Goal: Information Seeking & Learning: Learn about a topic

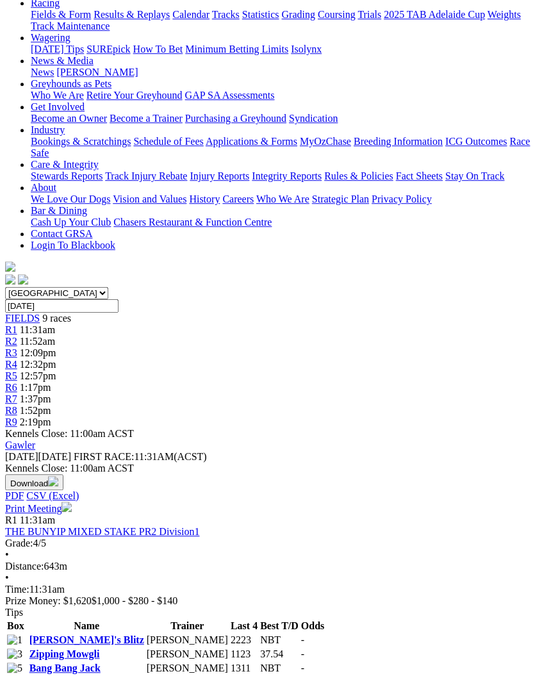
scroll to position [151, 0]
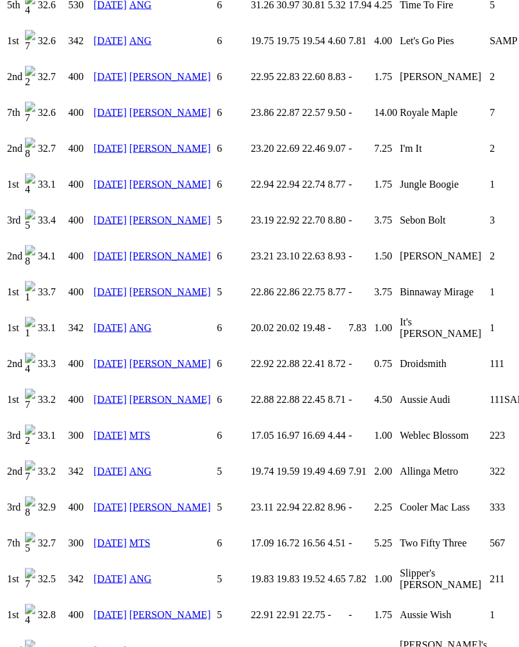
scroll to position [1251, 0]
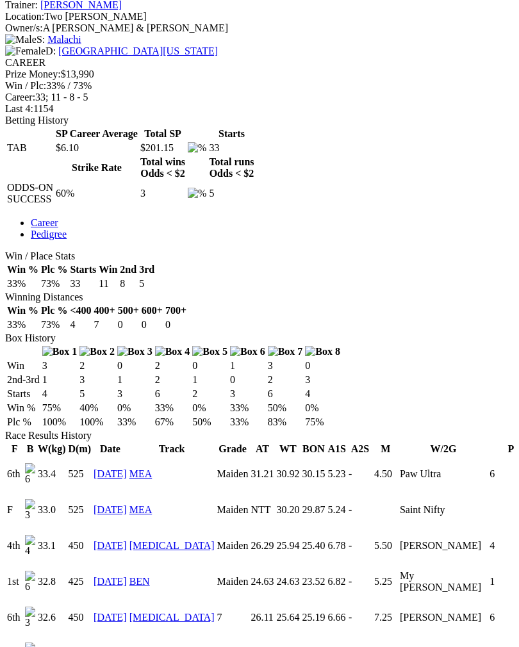
scroll to position [523, 0]
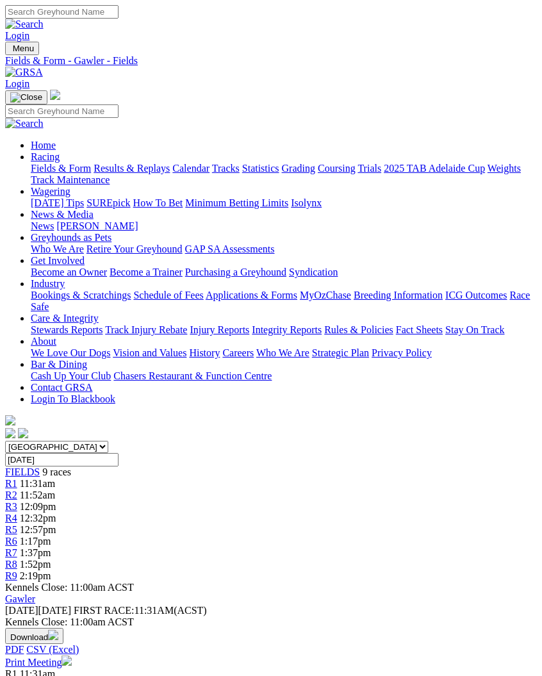
scroll to position [172, 0]
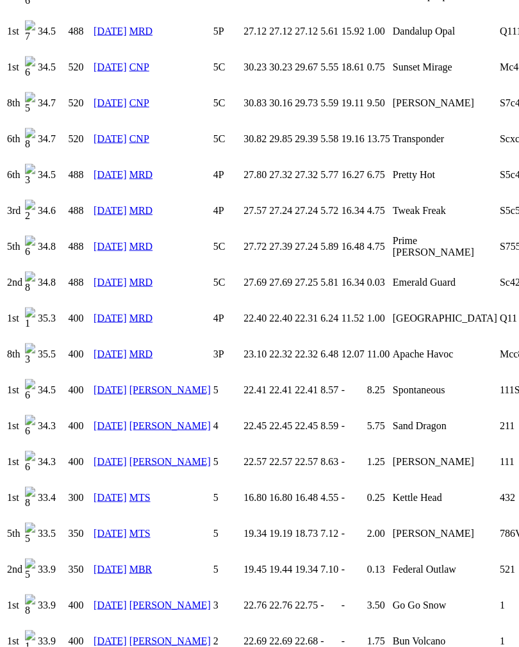
scroll to position [1404, 0]
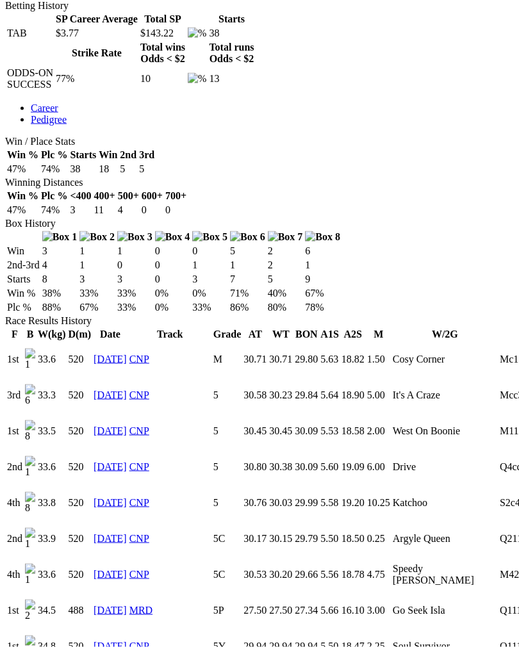
scroll to position [629, 0]
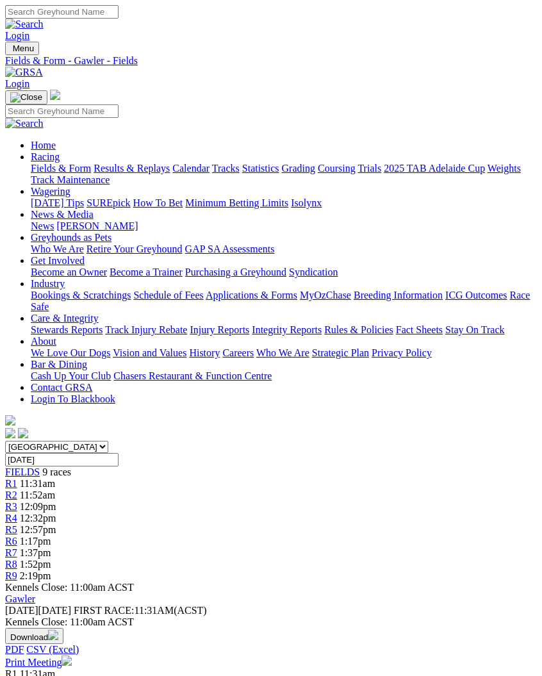
scroll to position [172, 0]
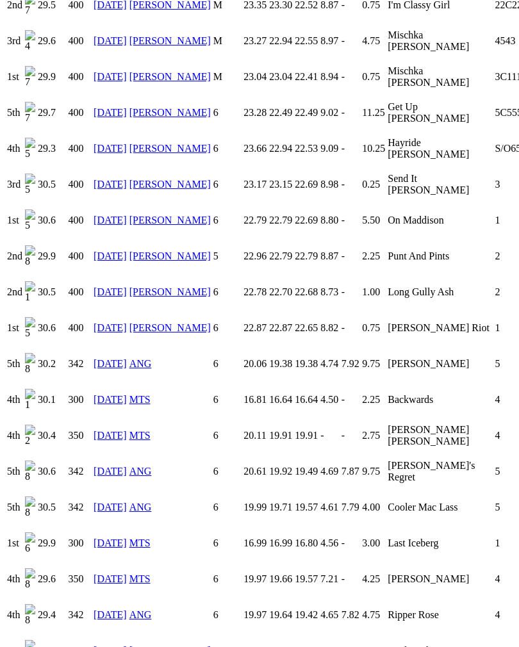
scroll to position [1032, 0]
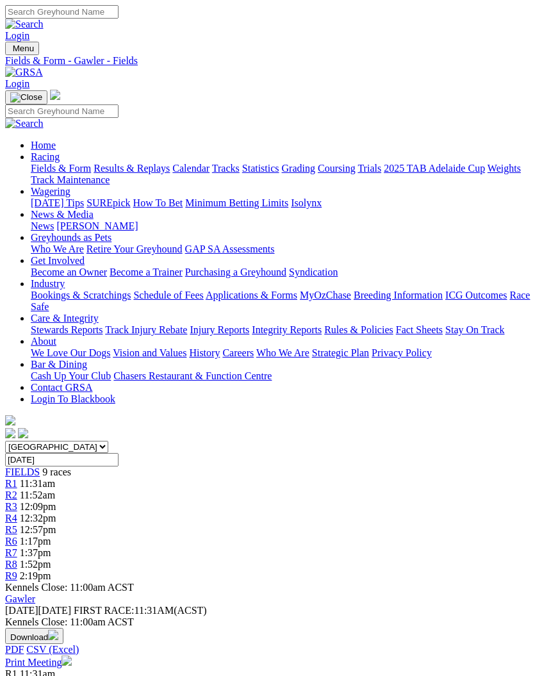
scroll to position [172, 0]
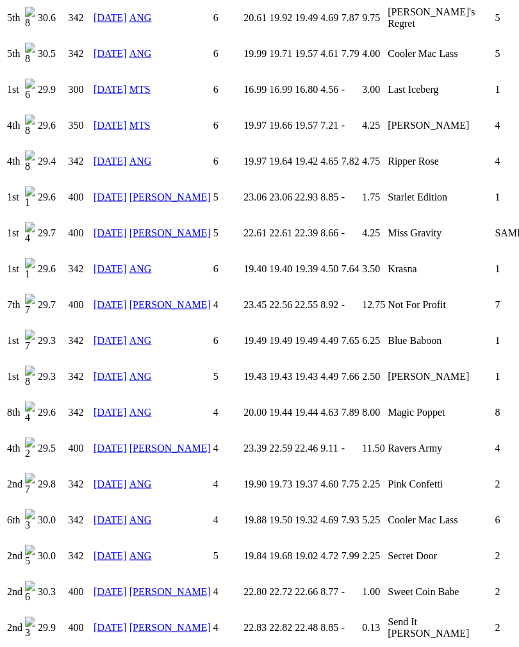
scroll to position [1490, 0]
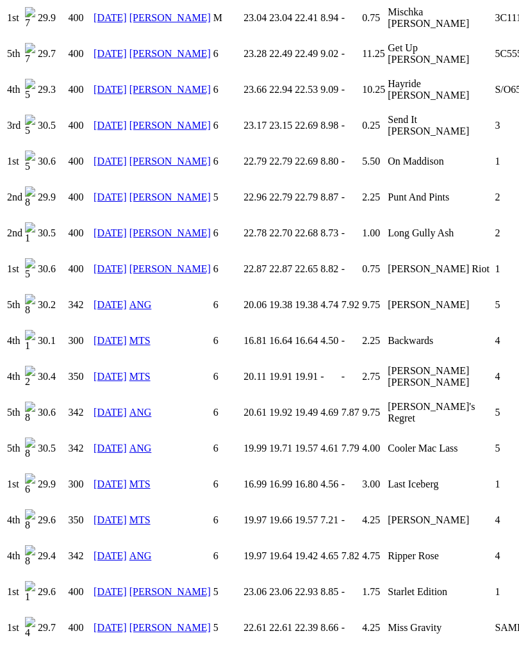
scroll to position [1090, 0]
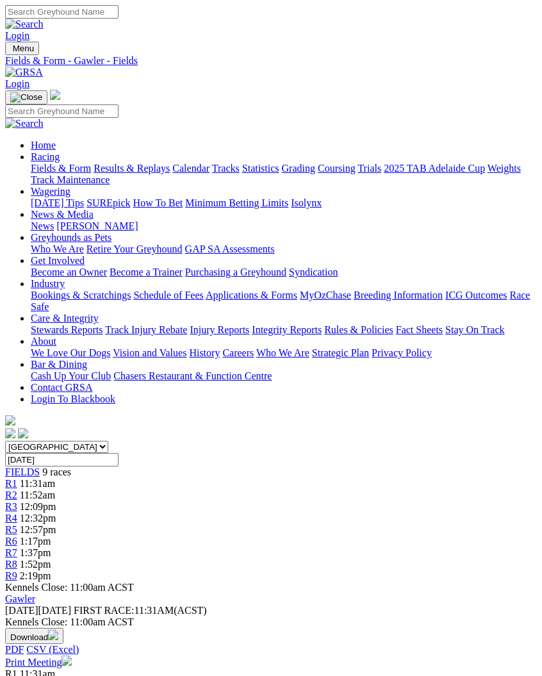
scroll to position [172, 0]
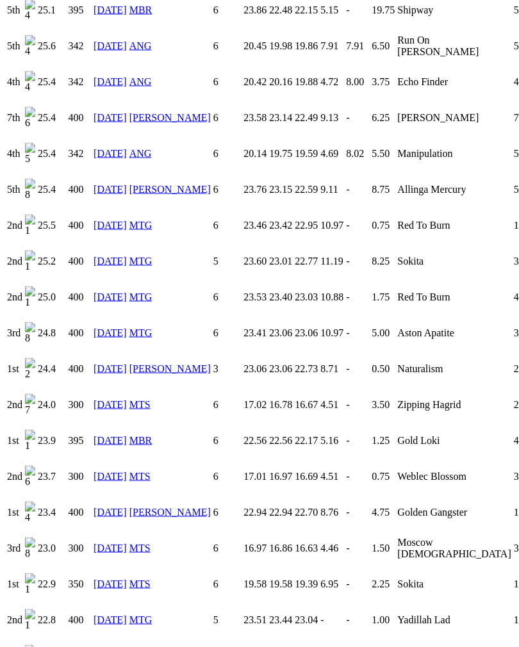
scroll to position [2394, 0]
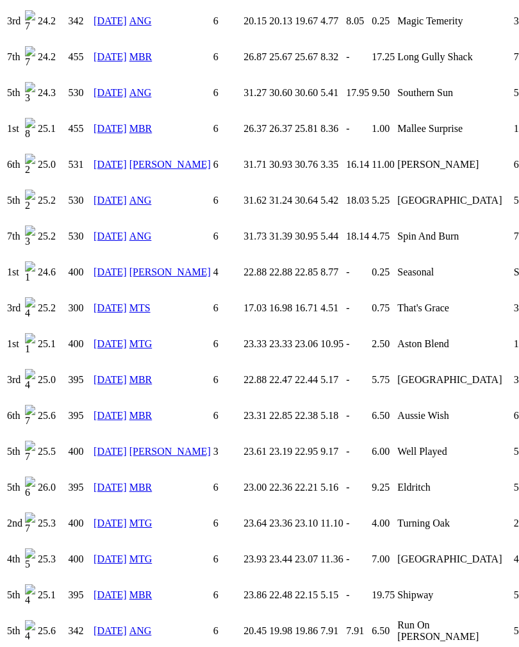
scroll to position [1807, 0]
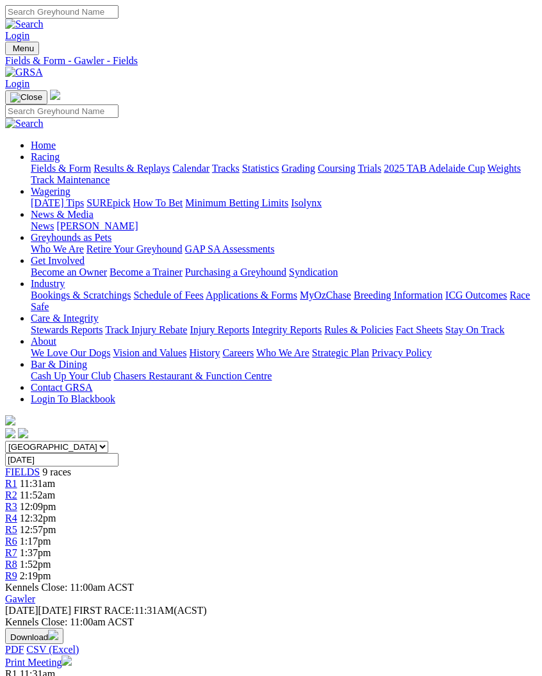
scroll to position [172, 0]
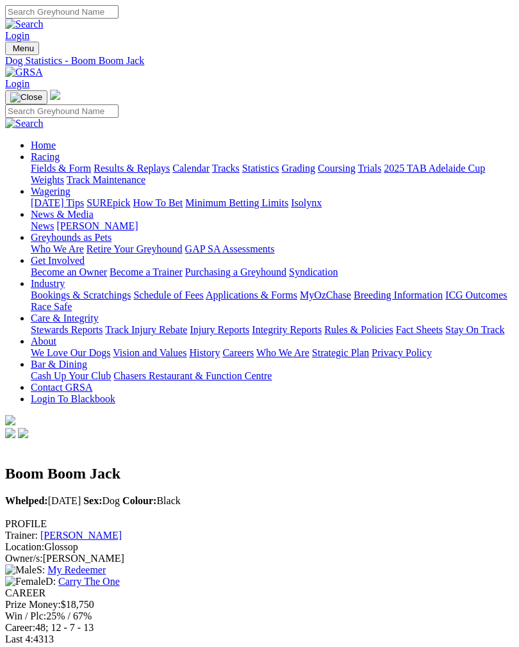
click at [463, 610] on div "Win / Plc: 25% / 67%" at bounding box center [259, 616] width 508 height 12
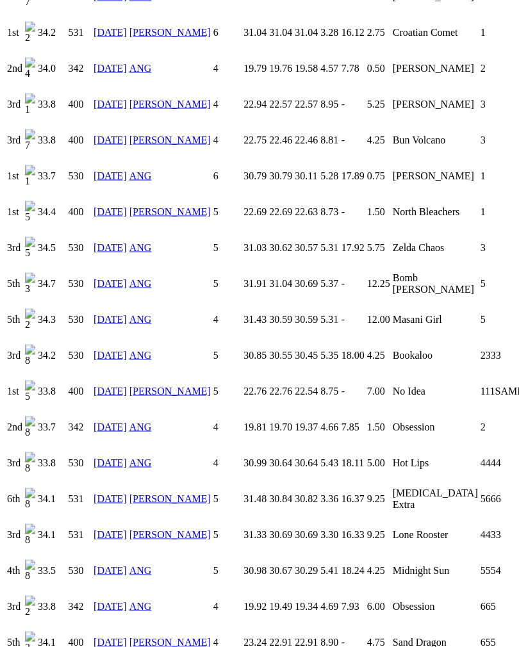
scroll to position [1582, 0]
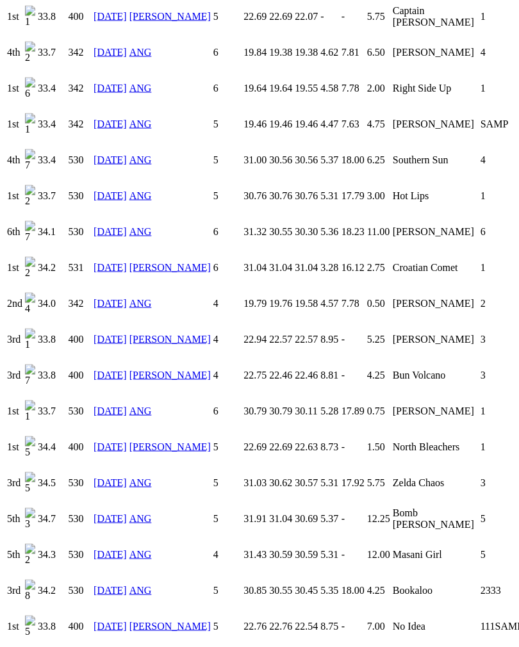
scroll to position [1339, 0]
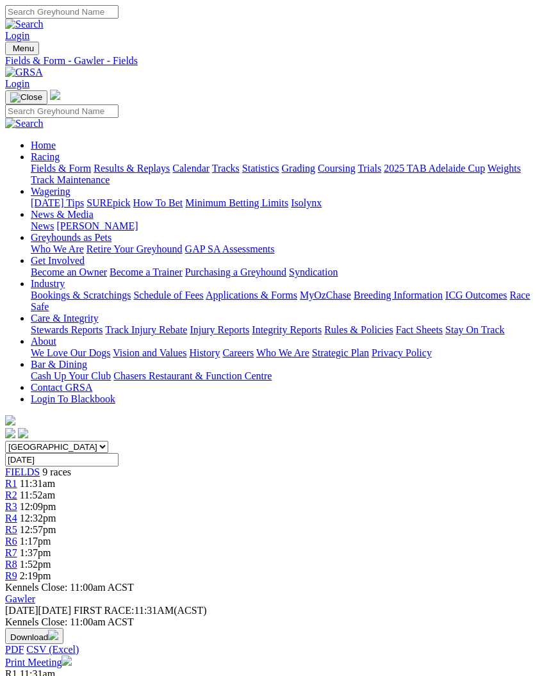
scroll to position [172, 0]
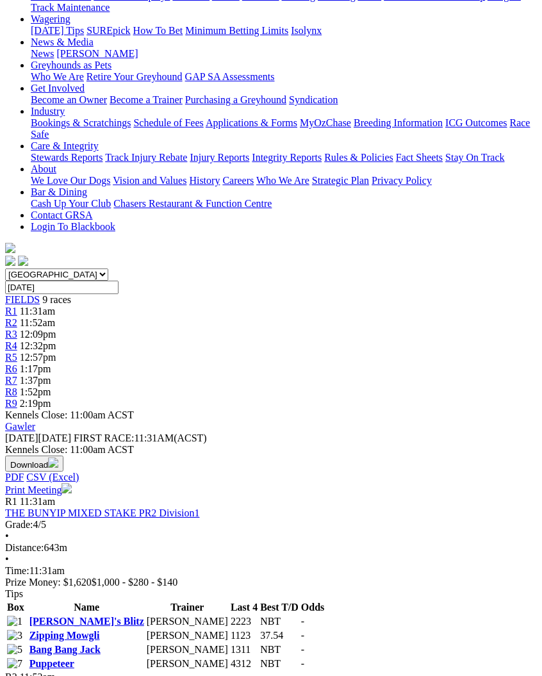
click at [76, 615] on link "Isabella's Blitz" at bounding box center [86, 620] width 115 height 11
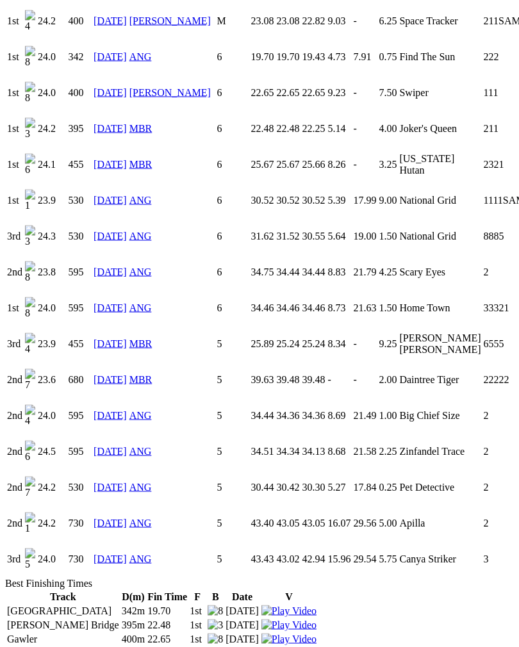
scroll to position [1093, 0]
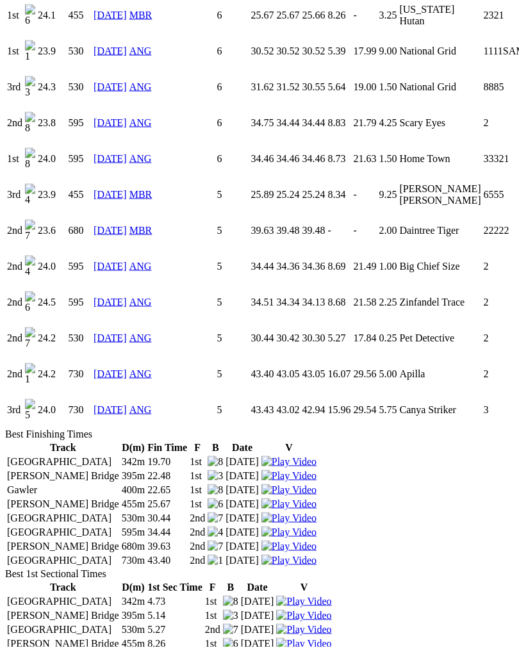
scroll to position [1241, 0]
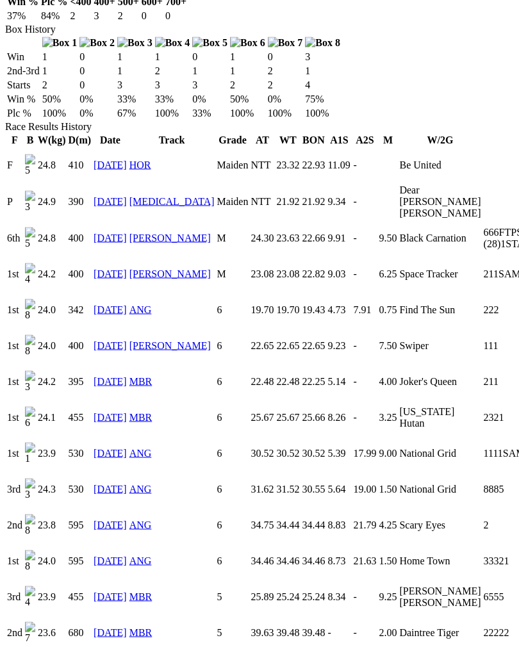
scroll to position [827, 0]
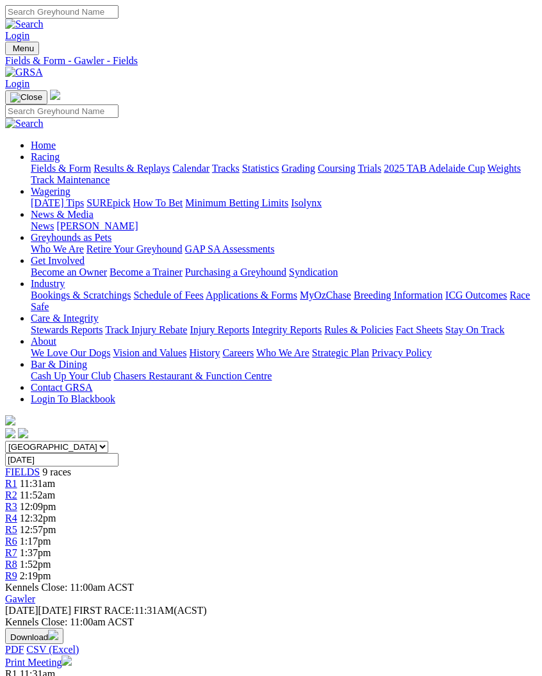
scroll to position [172, 0]
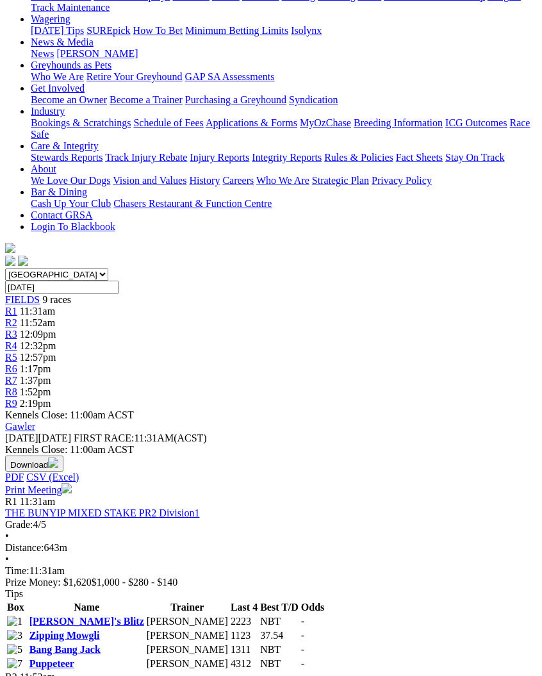
click at [74, 630] on link "Zipping Mowgli" at bounding box center [64, 635] width 70 height 11
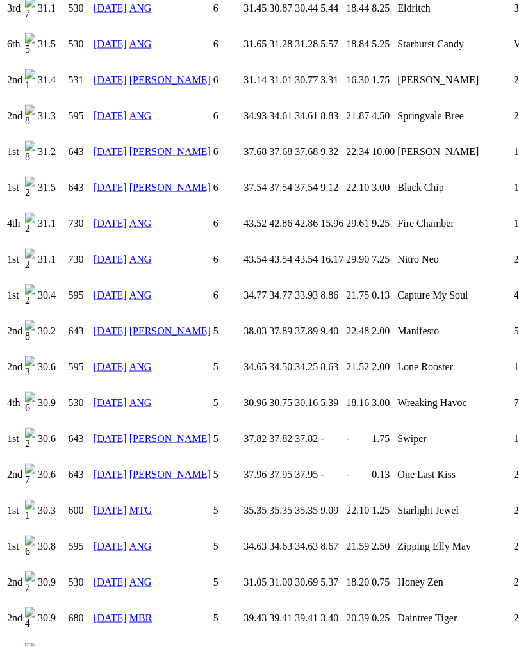
scroll to position [1748, 0]
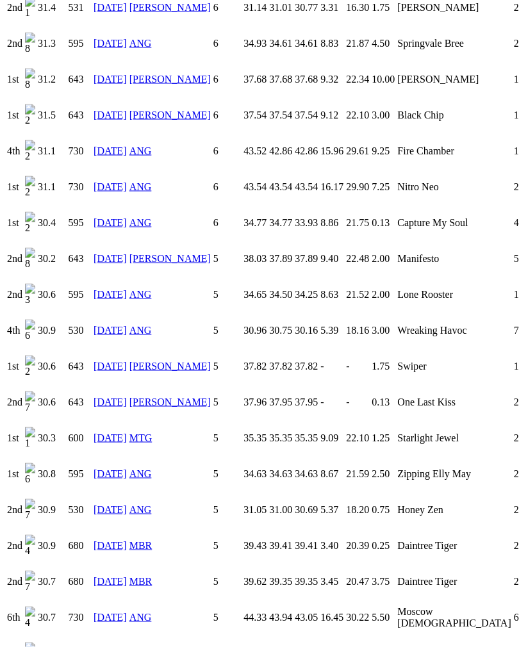
scroll to position [1822, 0]
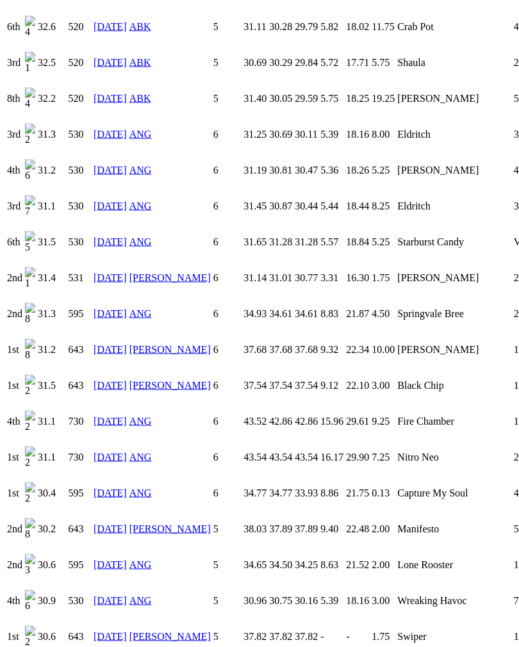
scroll to position [1545, 0]
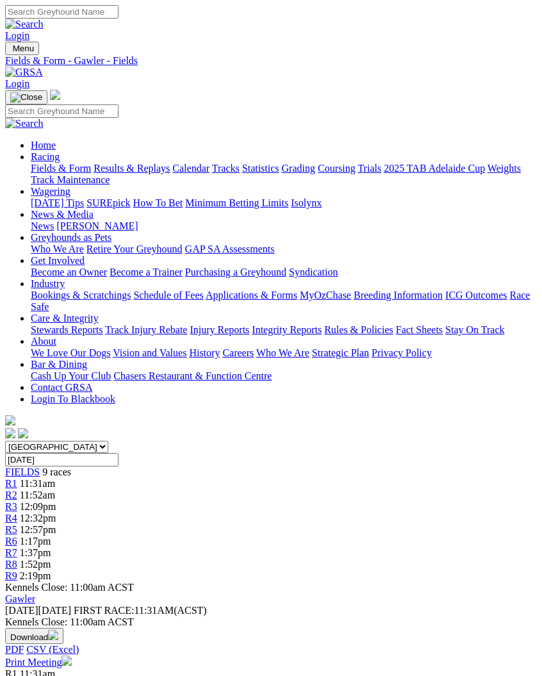
scroll to position [172, 0]
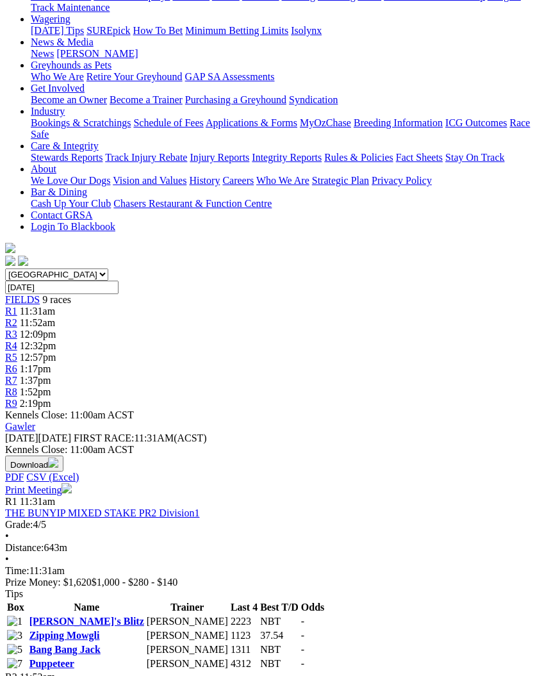
click at [74, 658] on link "Puppeteer" at bounding box center [51, 663] width 45 height 11
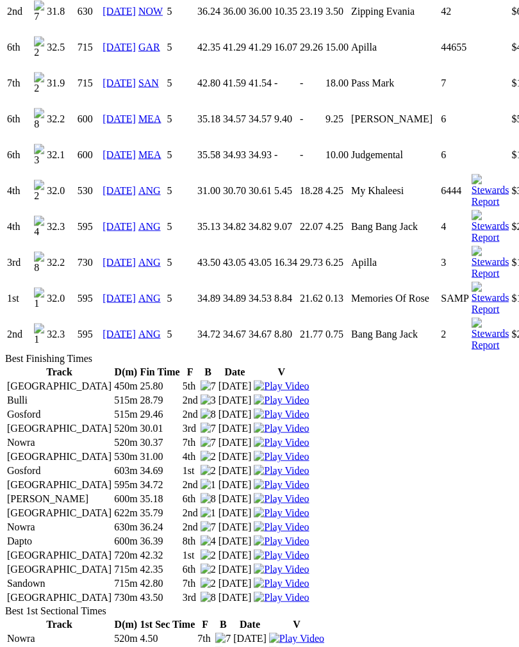
scroll to position [1915, 0]
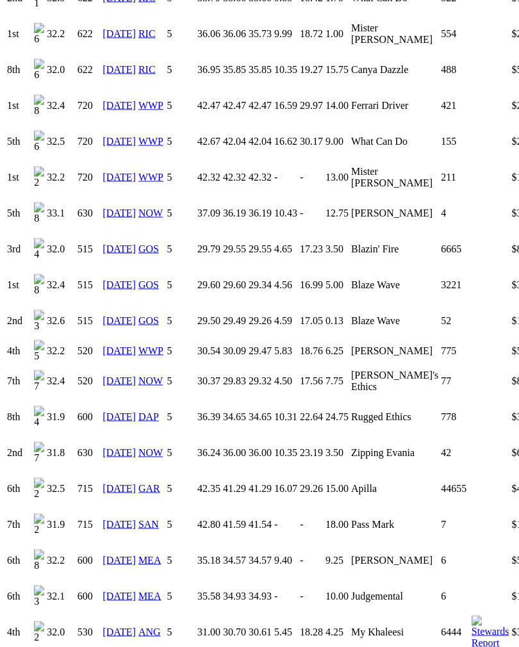
scroll to position [1447, 0]
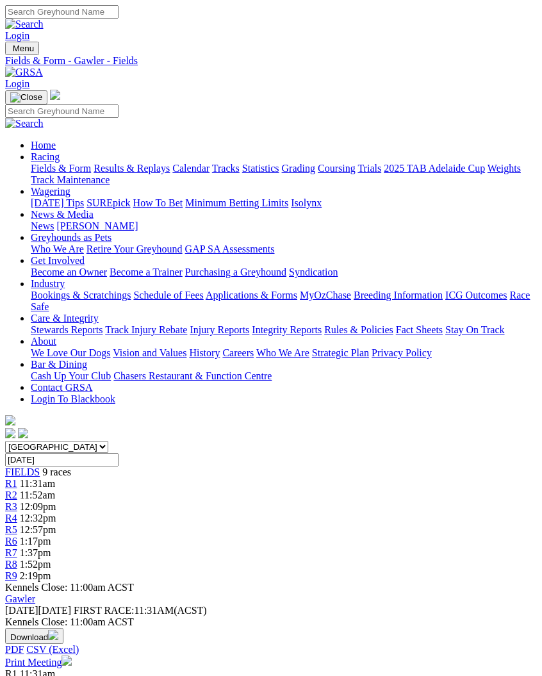
scroll to position [172, 0]
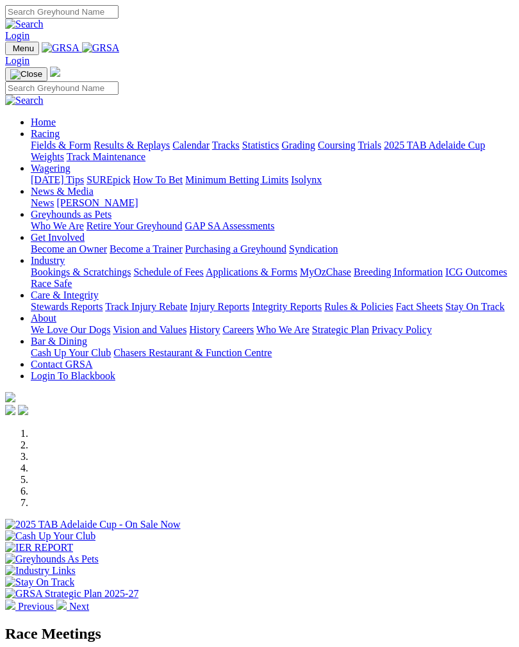
scroll to position [354, 0]
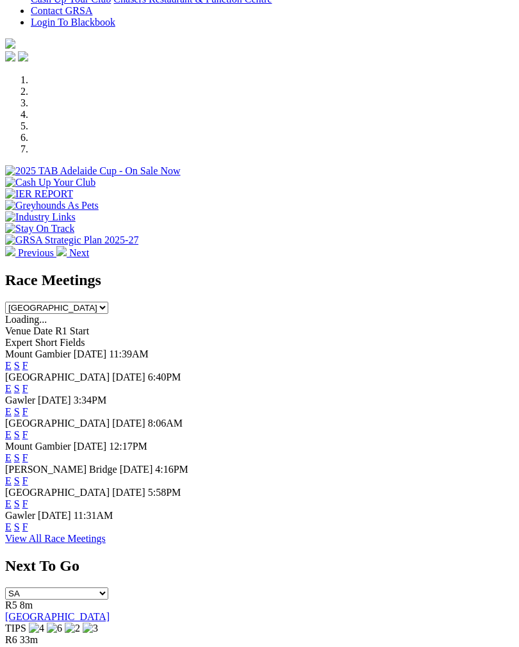
click at [28, 383] on link "F" at bounding box center [25, 388] width 6 height 11
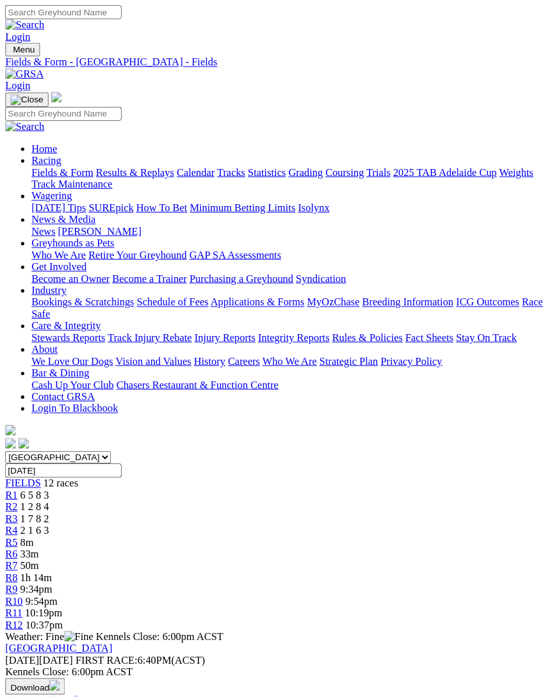
scroll to position [3, 0]
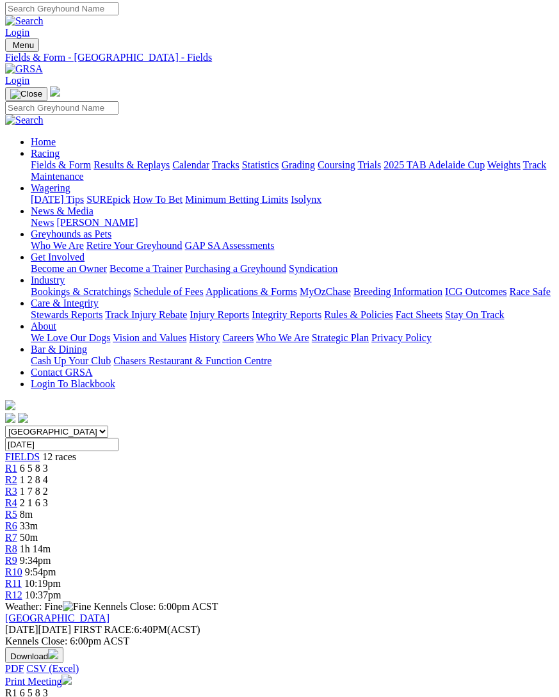
click at [17, 463] on link "R1" at bounding box center [11, 468] width 12 height 11
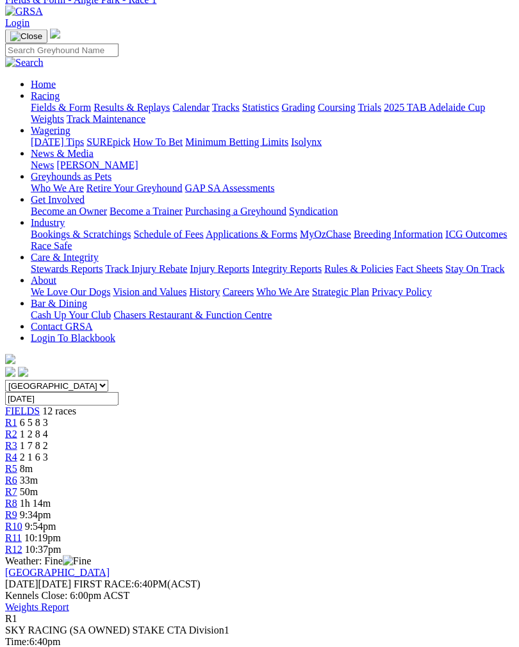
scroll to position [61, 0]
click at [17, 428] on link "R2" at bounding box center [11, 433] width 12 height 11
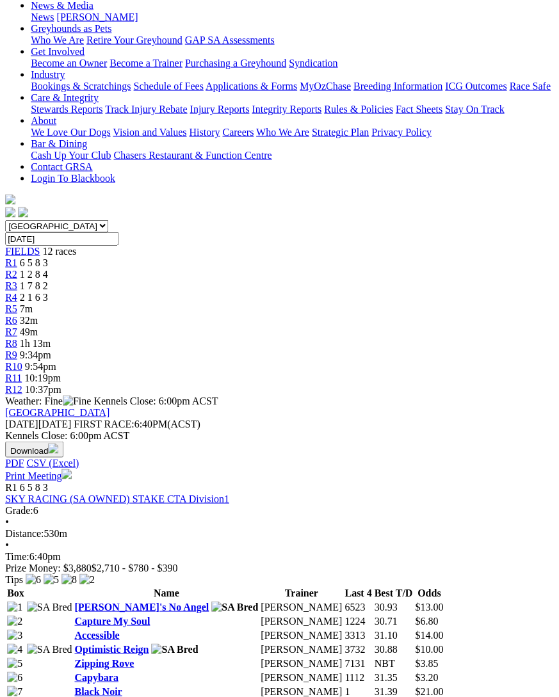
scroll to position [209, 1]
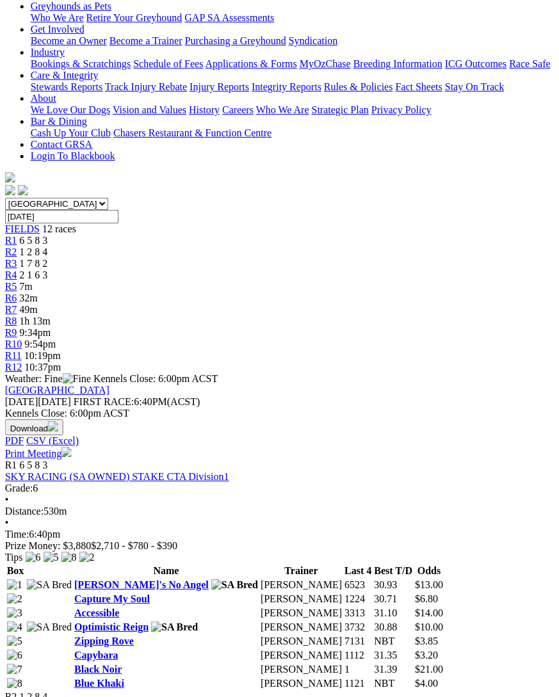
scroll to position [220, 1]
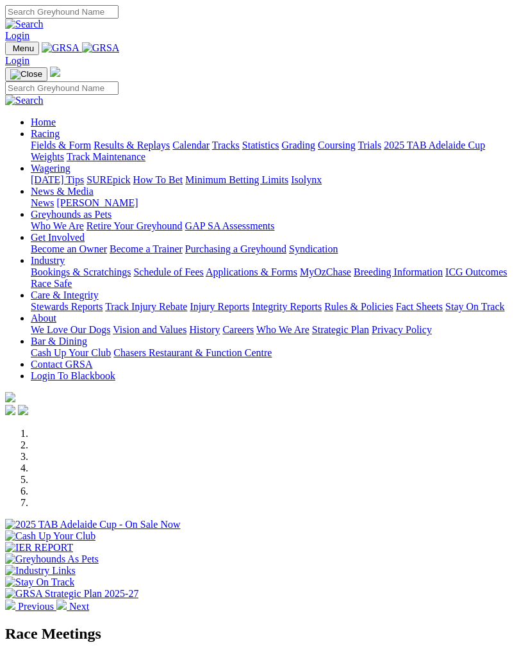
scroll to position [354, 0]
